Goal: Task Accomplishment & Management: Use online tool/utility

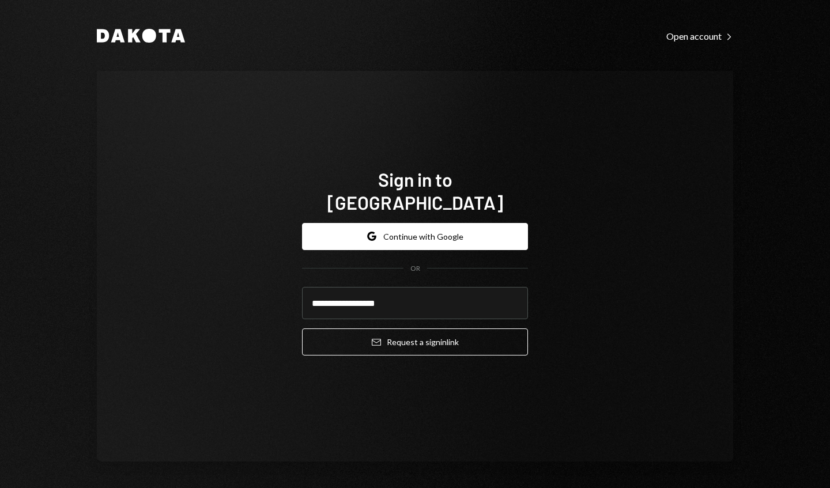
type input "**********"
click at [417, 331] on button "Email Request a sign in link" at bounding box center [415, 342] width 226 height 27
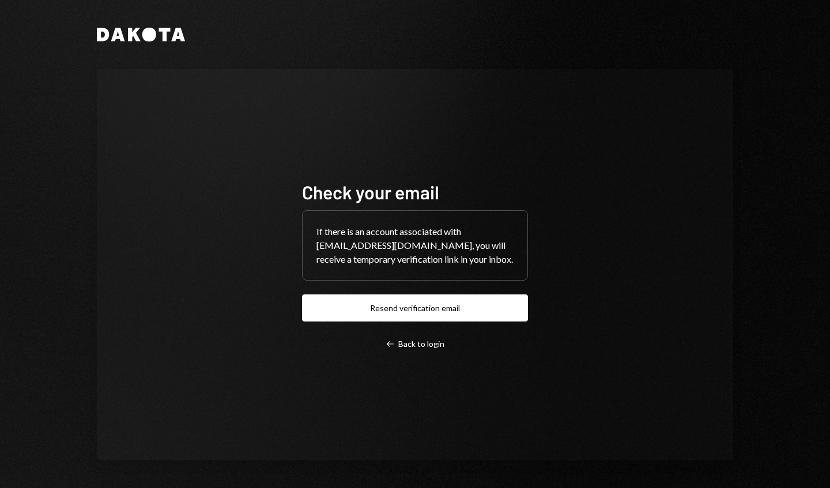
click at [436, 348] on div "Left Arrow Back to login" at bounding box center [415, 344] width 59 height 10
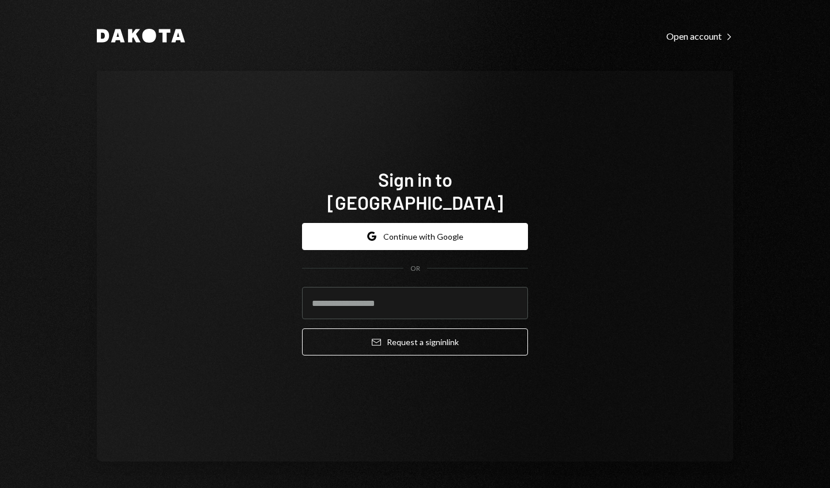
click at [490, 287] on input "email" at bounding box center [415, 303] width 226 height 32
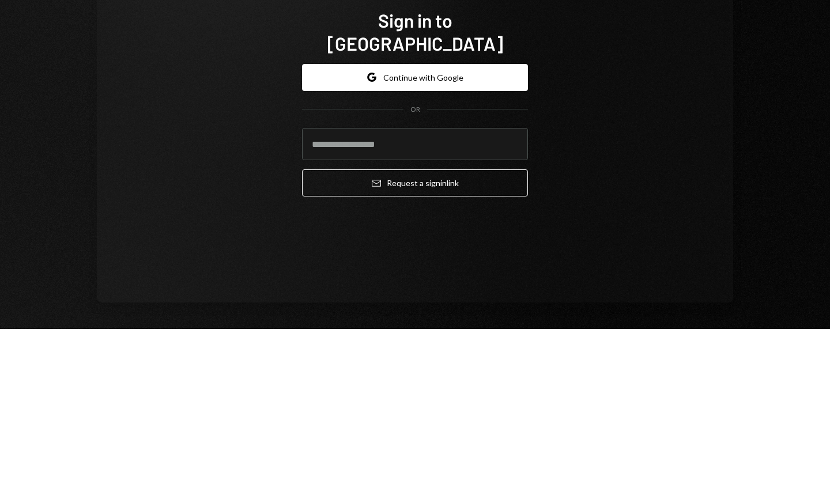
click at [459, 297] on input "email" at bounding box center [415, 303] width 226 height 32
type input "**********"
click at [386, 330] on button "Email Request a sign in link" at bounding box center [415, 342] width 226 height 27
click at [469, 294] on input "email" at bounding box center [415, 303] width 226 height 32
type input "**********"
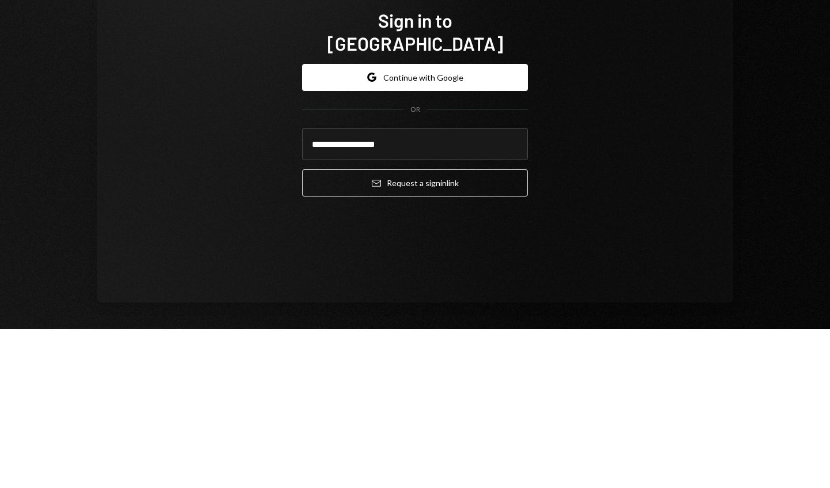
click at [407, 330] on button "Email Request a sign in link" at bounding box center [415, 342] width 226 height 27
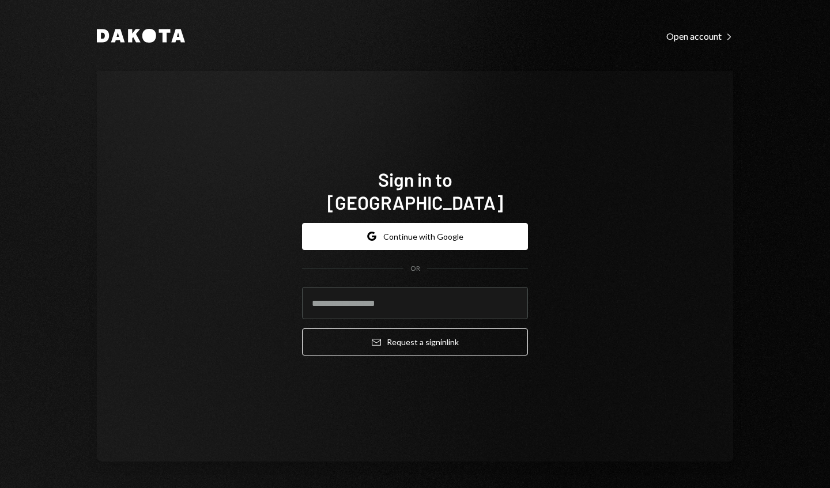
click at [496, 289] on input "email" at bounding box center [415, 303] width 226 height 32
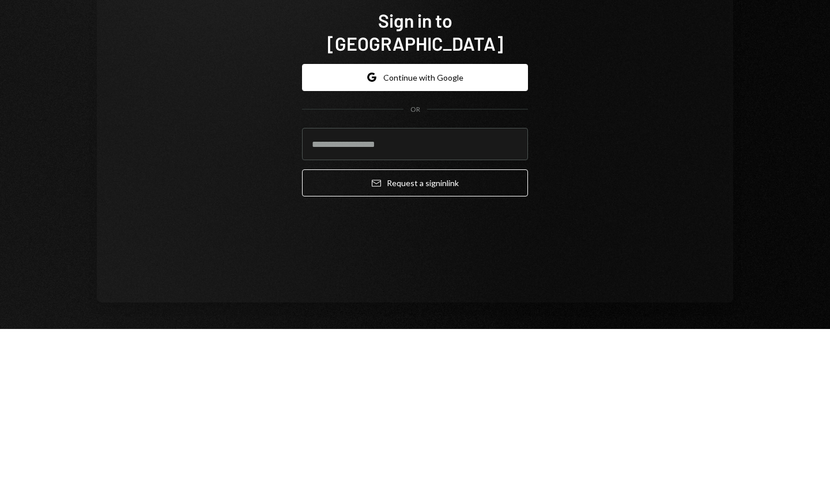
click at [476, 292] on input "email" at bounding box center [415, 303] width 226 height 32
type input "**********"
click at [429, 335] on button "Email Request a sign in link" at bounding box center [415, 342] width 226 height 27
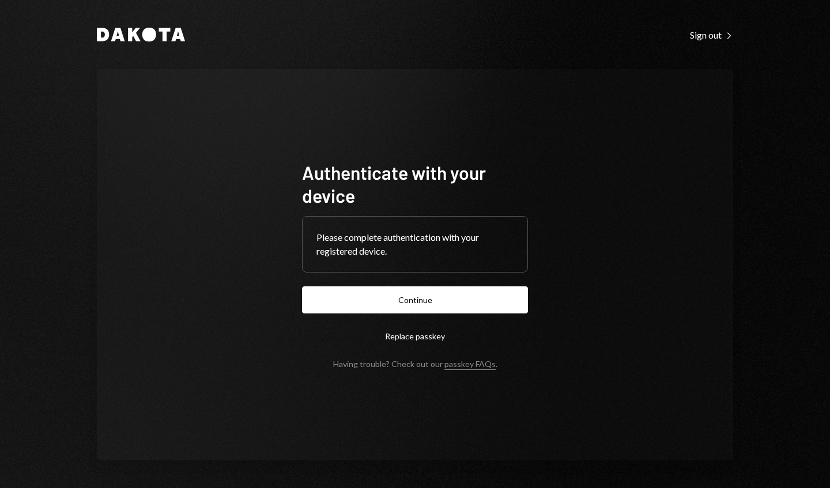
click at [493, 300] on button "Continue" at bounding box center [415, 300] width 226 height 27
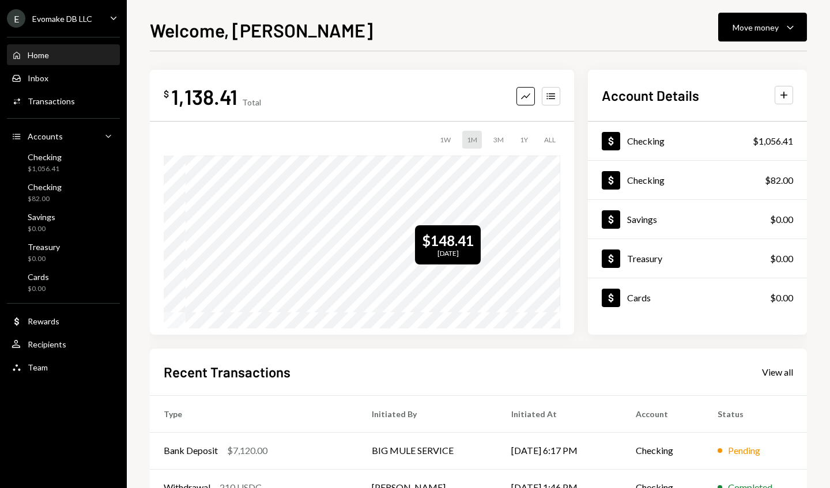
click at [596, 449] on td "[DATE] 6:17 PM" at bounding box center [560, 450] width 125 height 37
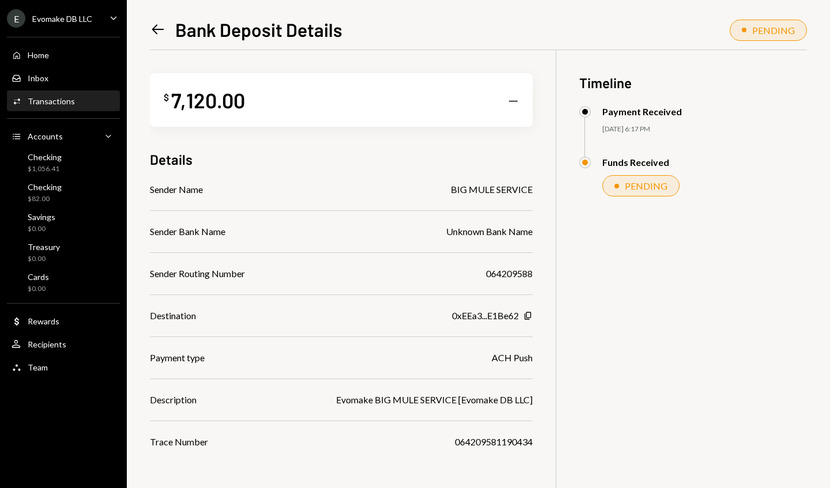
click at [21, 58] on icon "Home" at bounding box center [17, 55] width 10 height 10
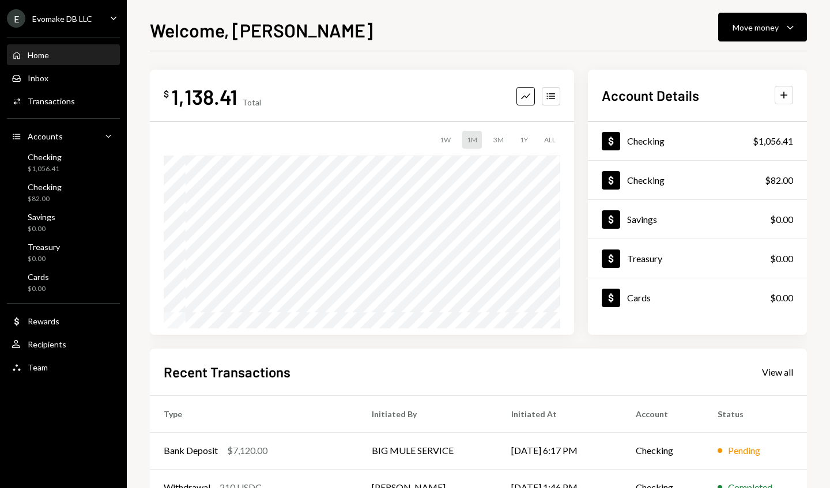
click at [777, 32] on div "Move money" at bounding box center [756, 27] width 46 height 12
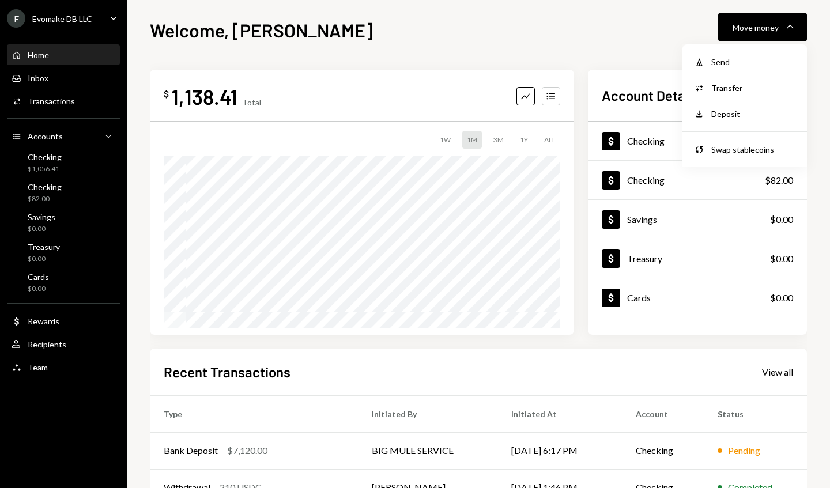
click at [766, 63] on div "Send" at bounding box center [753, 62] width 84 height 12
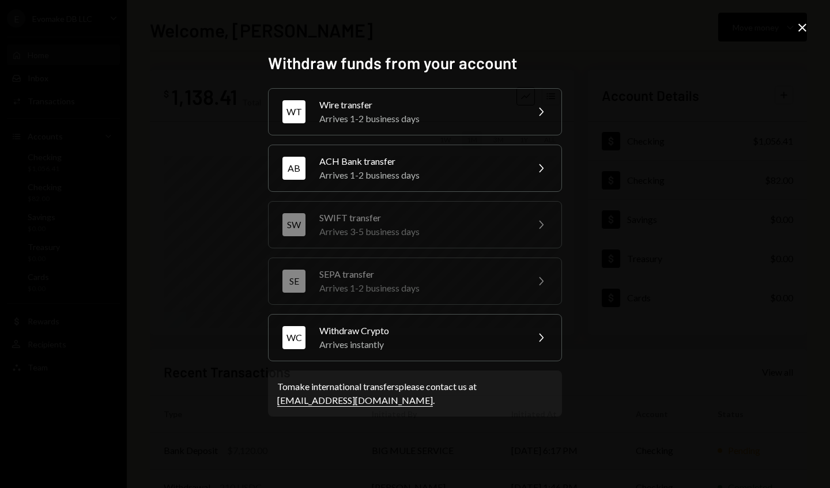
click at [535, 340] on icon "Chevron Right" at bounding box center [541, 338] width 14 height 14
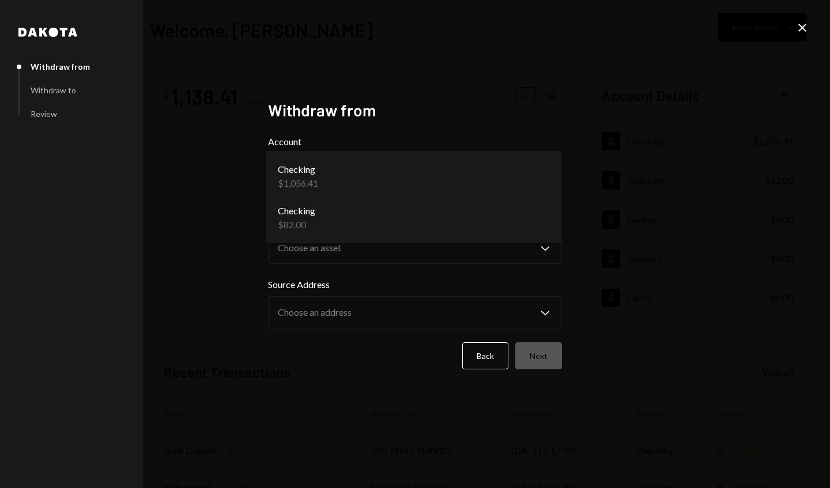
select select "**********"
click at [513, 188] on button "Choose an account Chevron Down" at bounding box center [415, 176] width 294 height 46
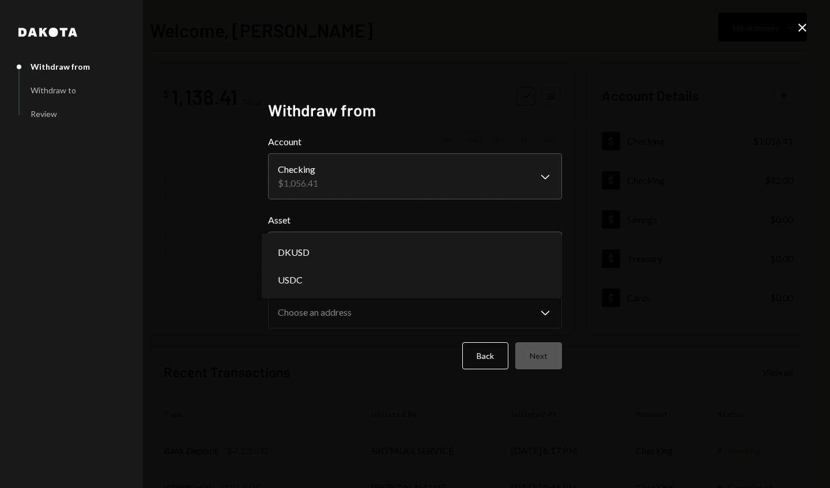
click at [497, 254] on button "Choose an asset Chevron Down" at bounding box center [415, 248] width 294 height 32
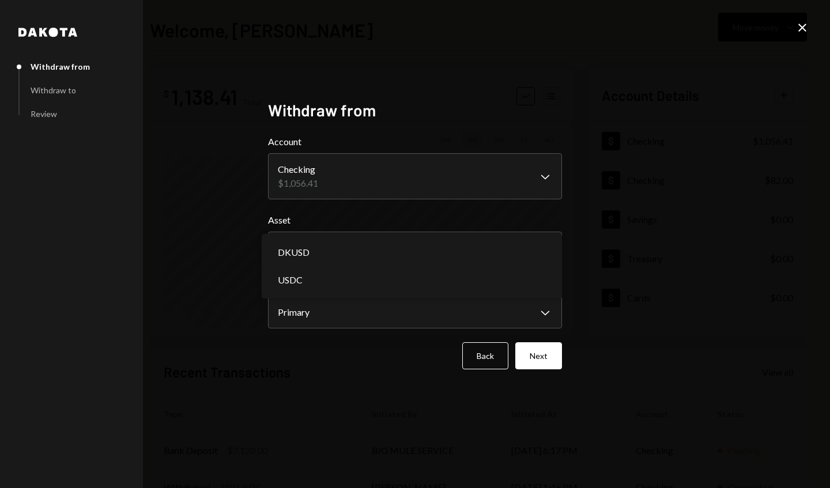
select select "****"
click at [496, 290] on label "Source Address" at bounding box center [415, 285] width 294 height 14
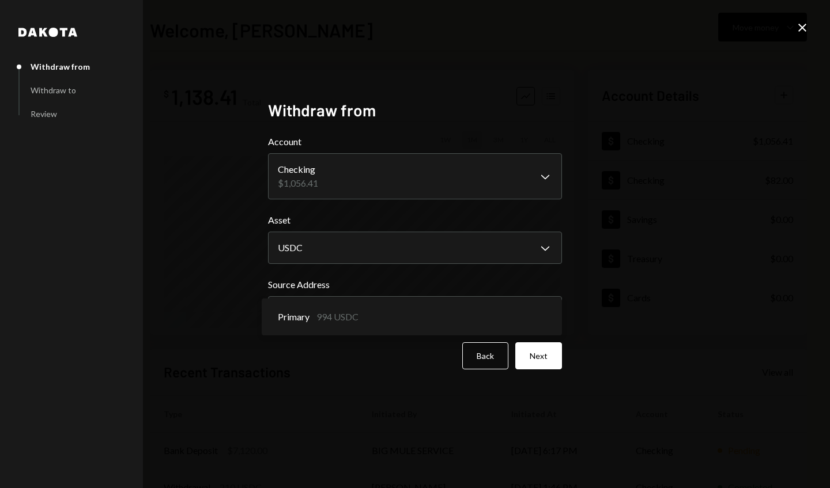
click at [545, 356] on button "Next" at bounding box center [538, 355] width 47 height 27
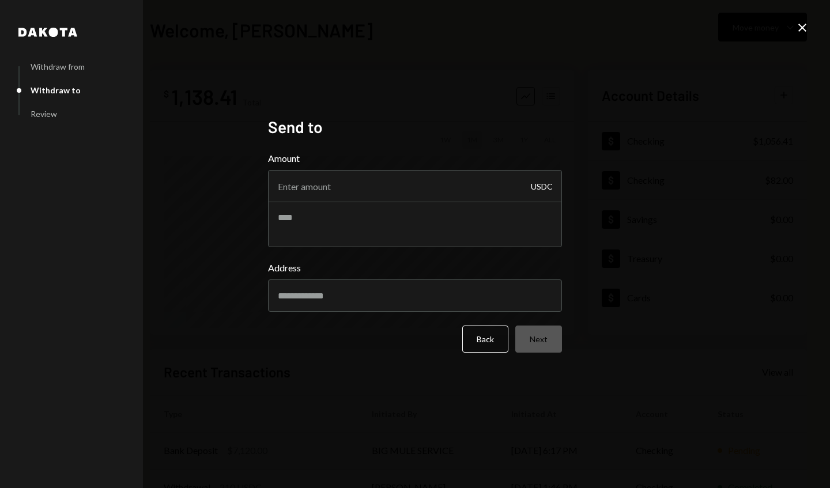
click at [500, 188] on input "Amount" at bounding box center [415, 186] width 294 height 32
type input "200"
click at [529, 292] on input "Address" at bounding box center [415, 296] width 294 height 32
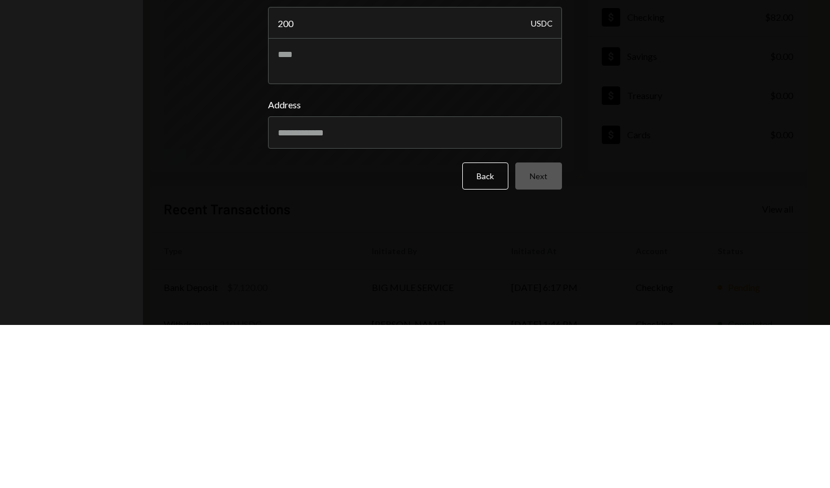
click at [530, 295] on input "Address" at bounding box center [415, 296] width 294 height 32
type input "**********"
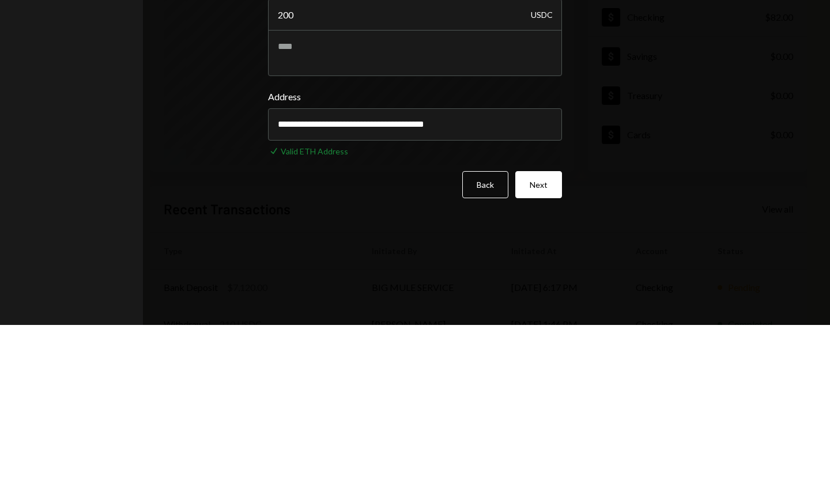
click at [542, 349] on button "Next" at bounding box center [538, 347] width 47 height 27
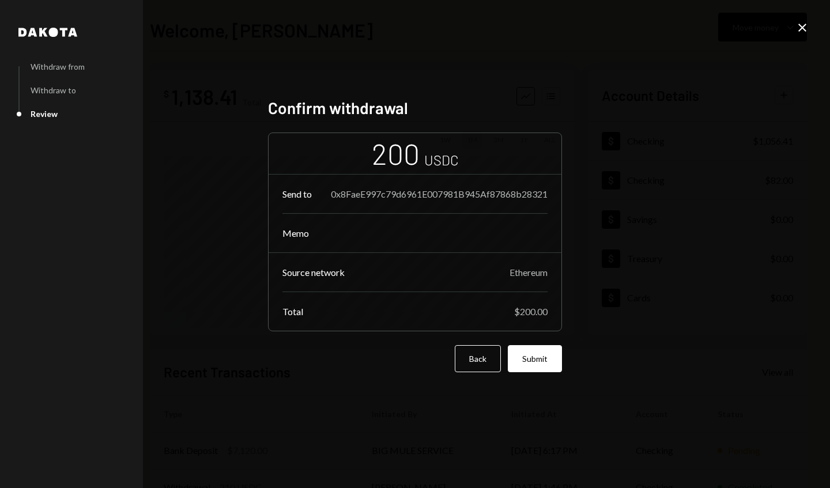
click at [546, 358] on button "Submit" at bounding box center [535, 358] width 54 height 27
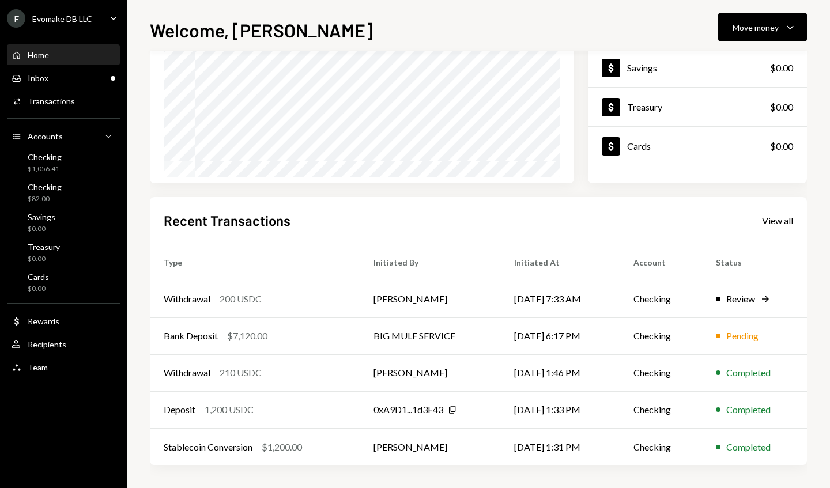
scroll to position [151, 0]
click at [634, 325] on td "Checking" at bounding box center [661, 336] width 82 height 37
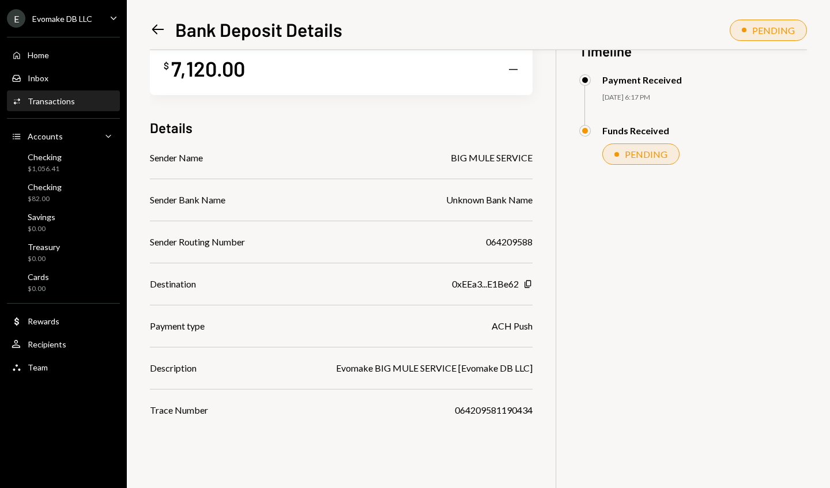
scroll to position [50, 0]
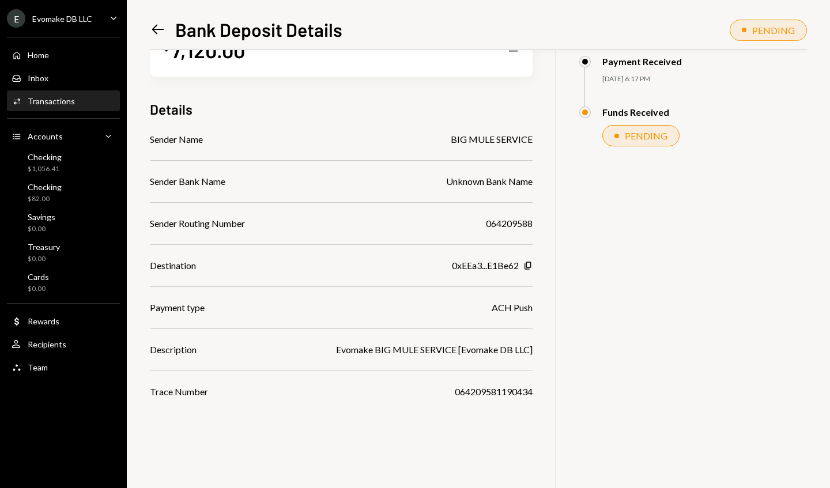
click at [653, 144] on div "PENDING" at bounding box center [640, 135] width 77 height 21
click at [647, 135] on div "PENDING" at bounding box center [646, 135] width 43 height 11
click at [643, 137] on div "PENDING" at bounding box center [646, 135] width 43 height 11
